Goal: Information Seeking & Learning: Learn about a topic

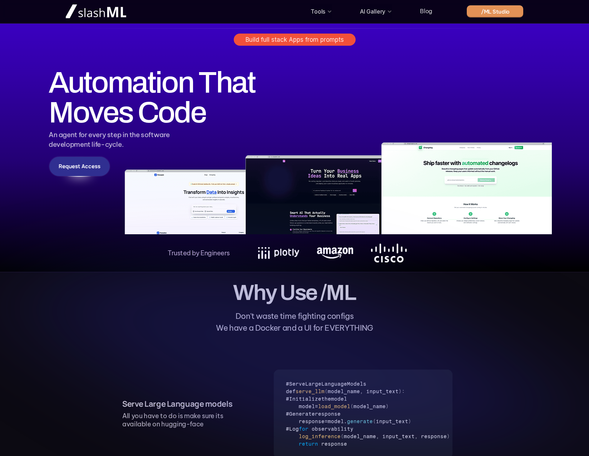
click at [180, 199] on icon at bounding box center [294, 362] width 589 height 340
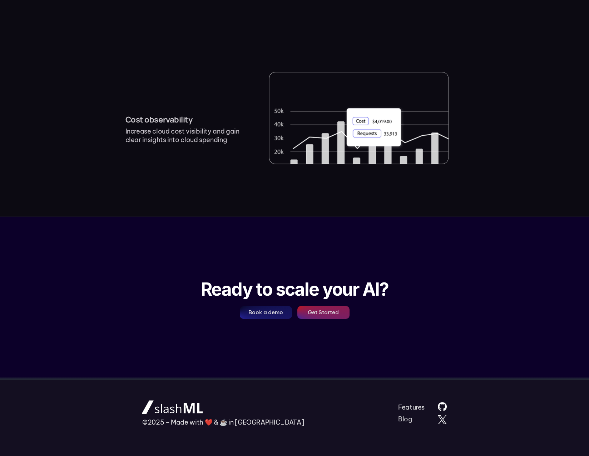
scroll to position [837, 0]
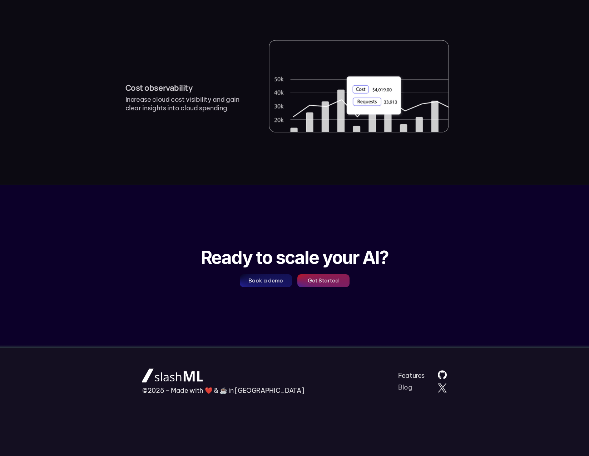
click at [401, 387] on link "Blog" at bounding box center [405, 388] width 14 height 8
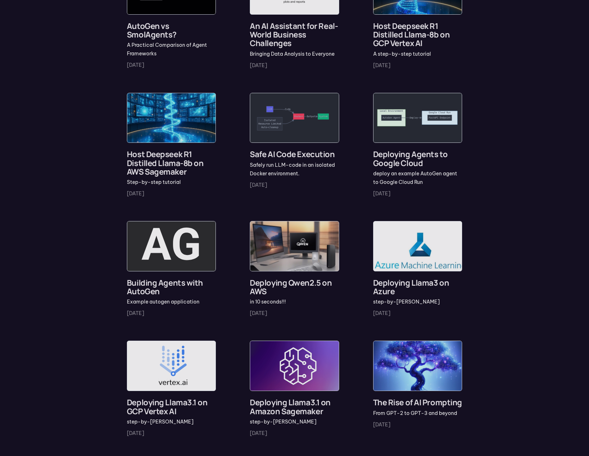
scroll to position [214, 0]
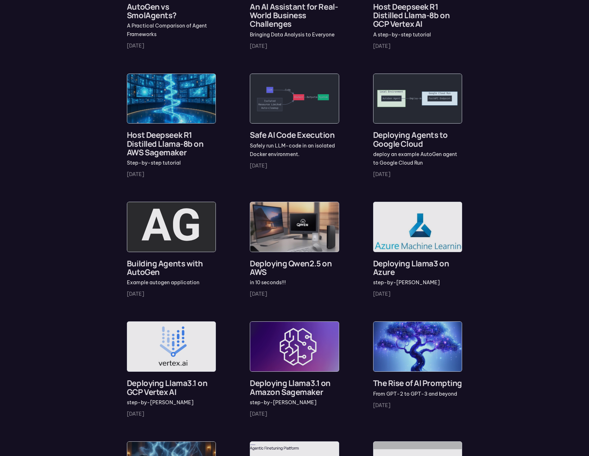
click at [265, 267] on h4 "Deploying Qwen2.5 on AWS" at bounding box center [294, 267] width 89 height 17
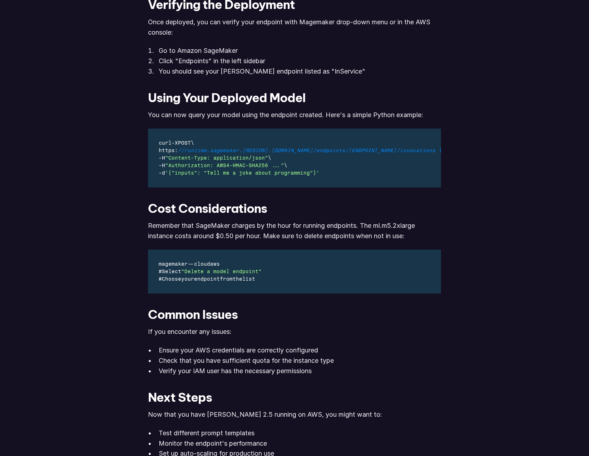
scroll to position [1144, 0]
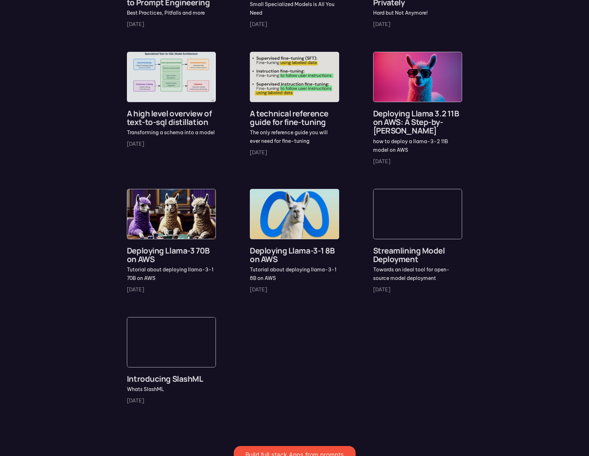
scroll to position [786, 0]
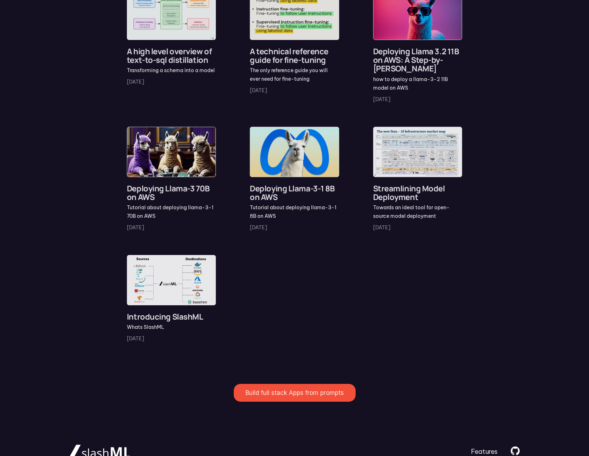
click at [181, 273] on img at bounding box center [171, 280] width 89 height 50
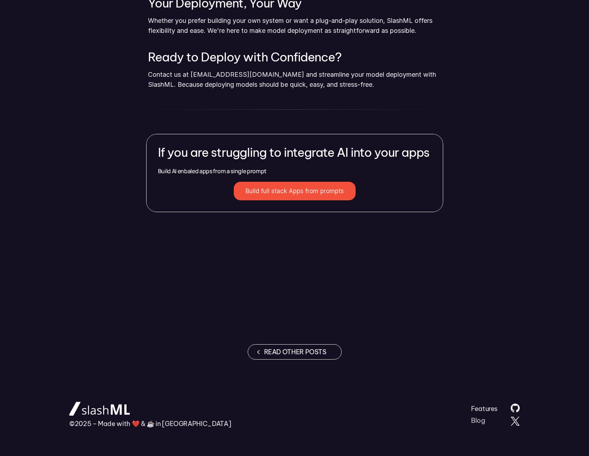
scroll to position [662, 0]
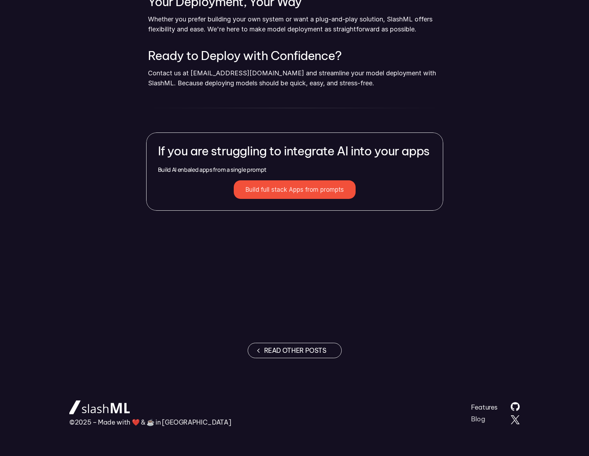
click at [282, 185] on link "Build full stack Apps from prompts" at bounding box center [295, 189] width 122 height 19
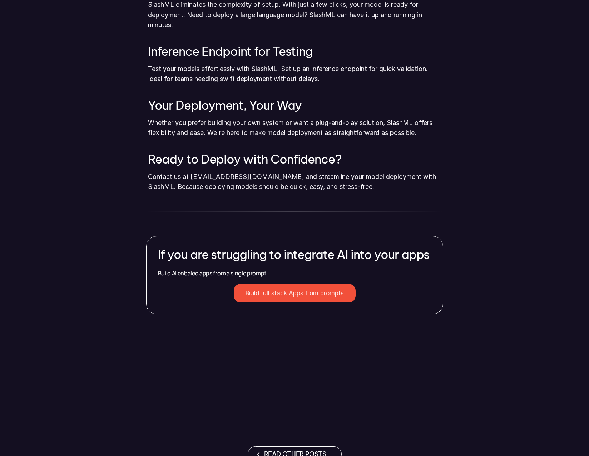
scroll to position [555, 0]
